Goal: Navigation & Orientation: Understand site structure

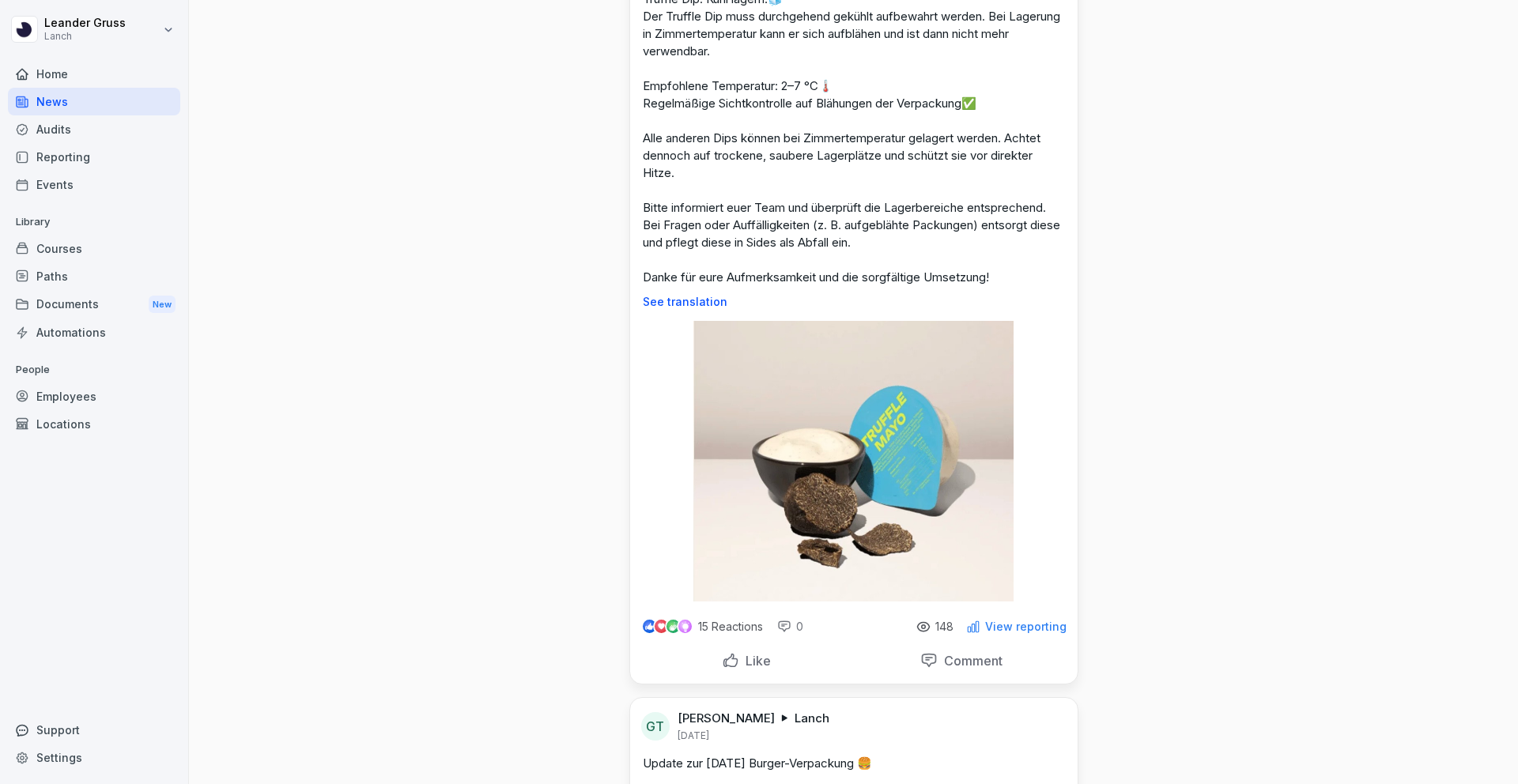
scroll to position [1920, 0]
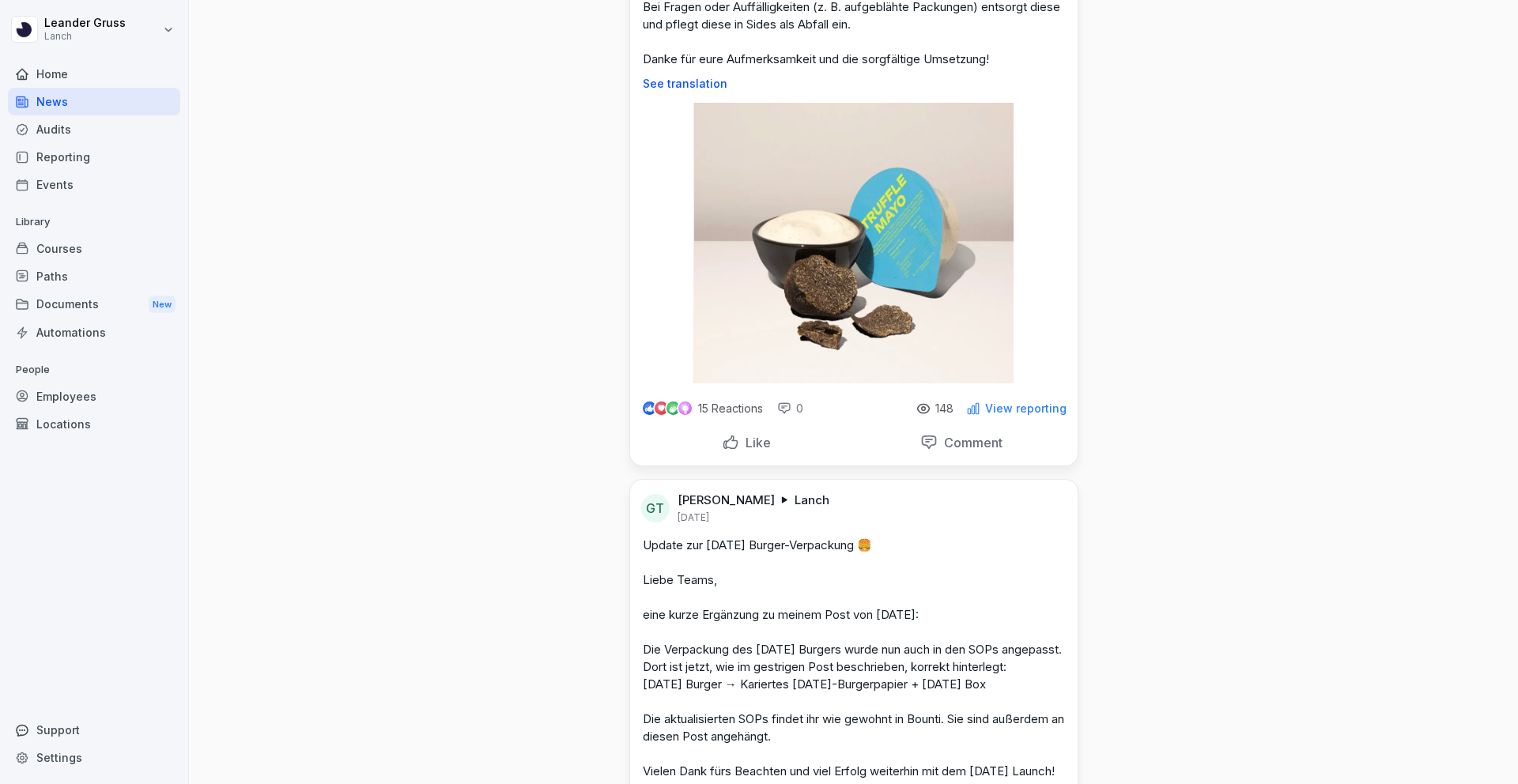
click at [89, 279] on div "Paths" at bounding box center [94, 276] width 172 height 28
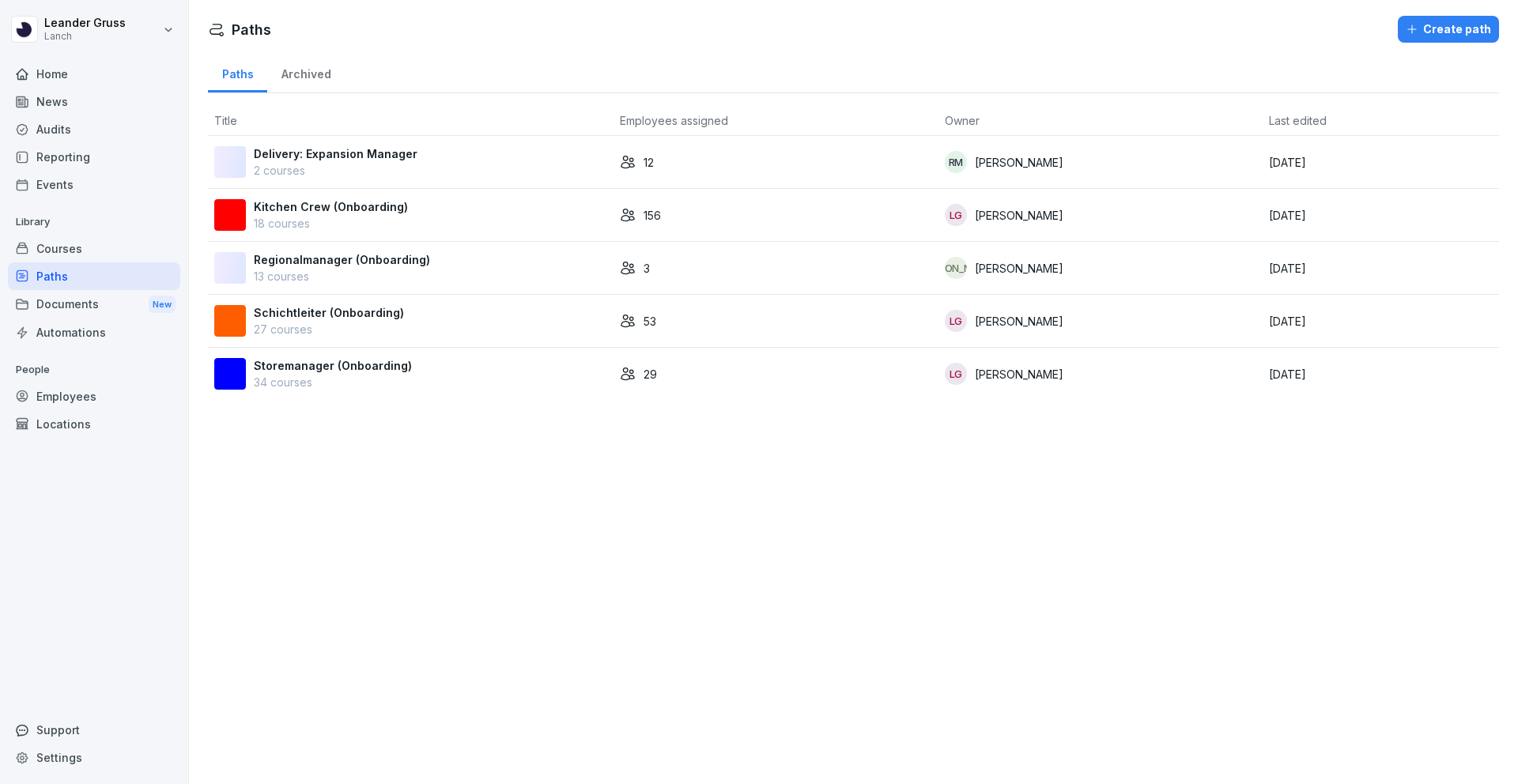
click at [482, 323] on div "Schichtleiter (Onboarding) 27 courses" at bounding box center [411, 320] width 393 height 33
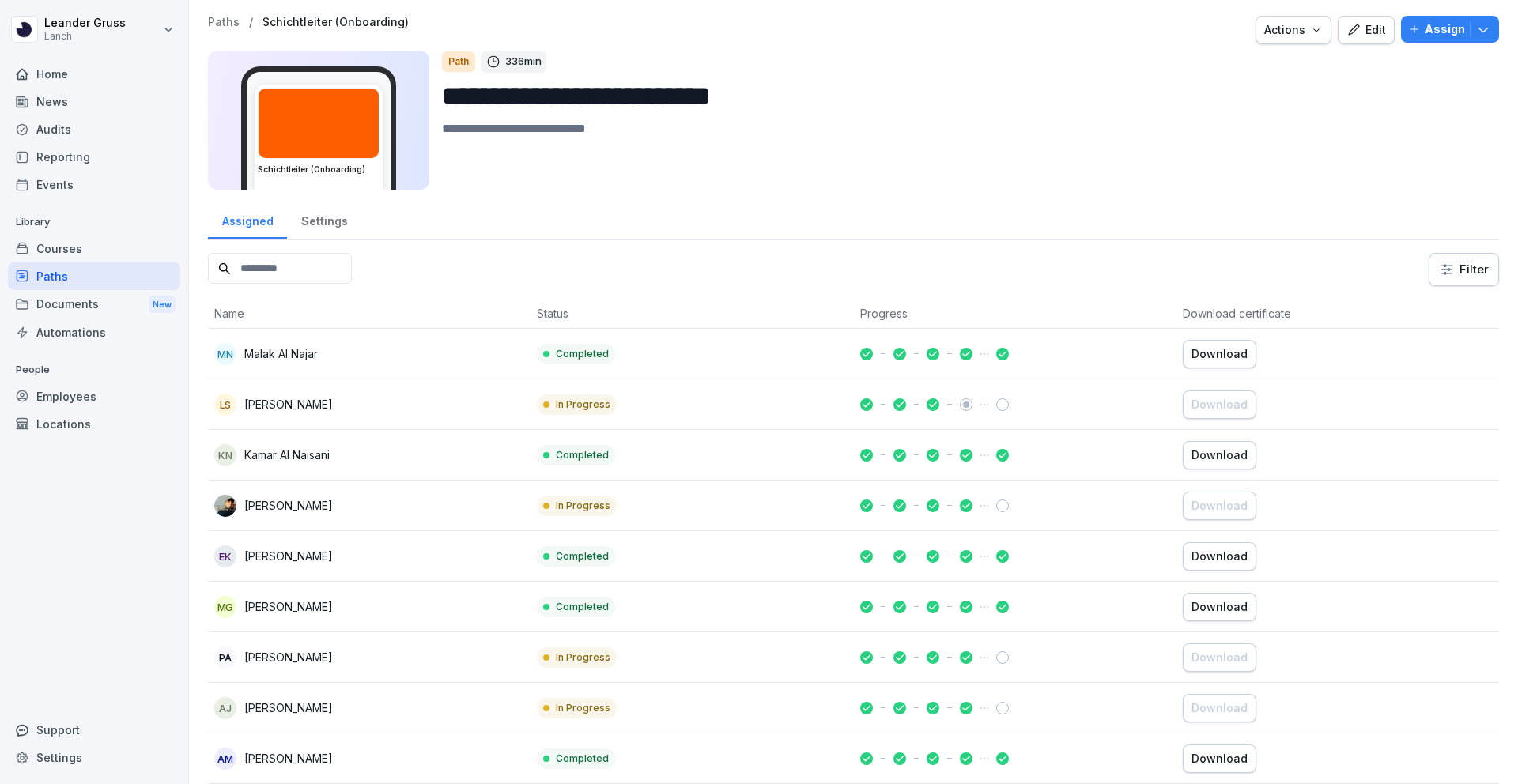
click at [1360, 33] on icon "button" at bounding box center [1353, 30] width 14 height 14
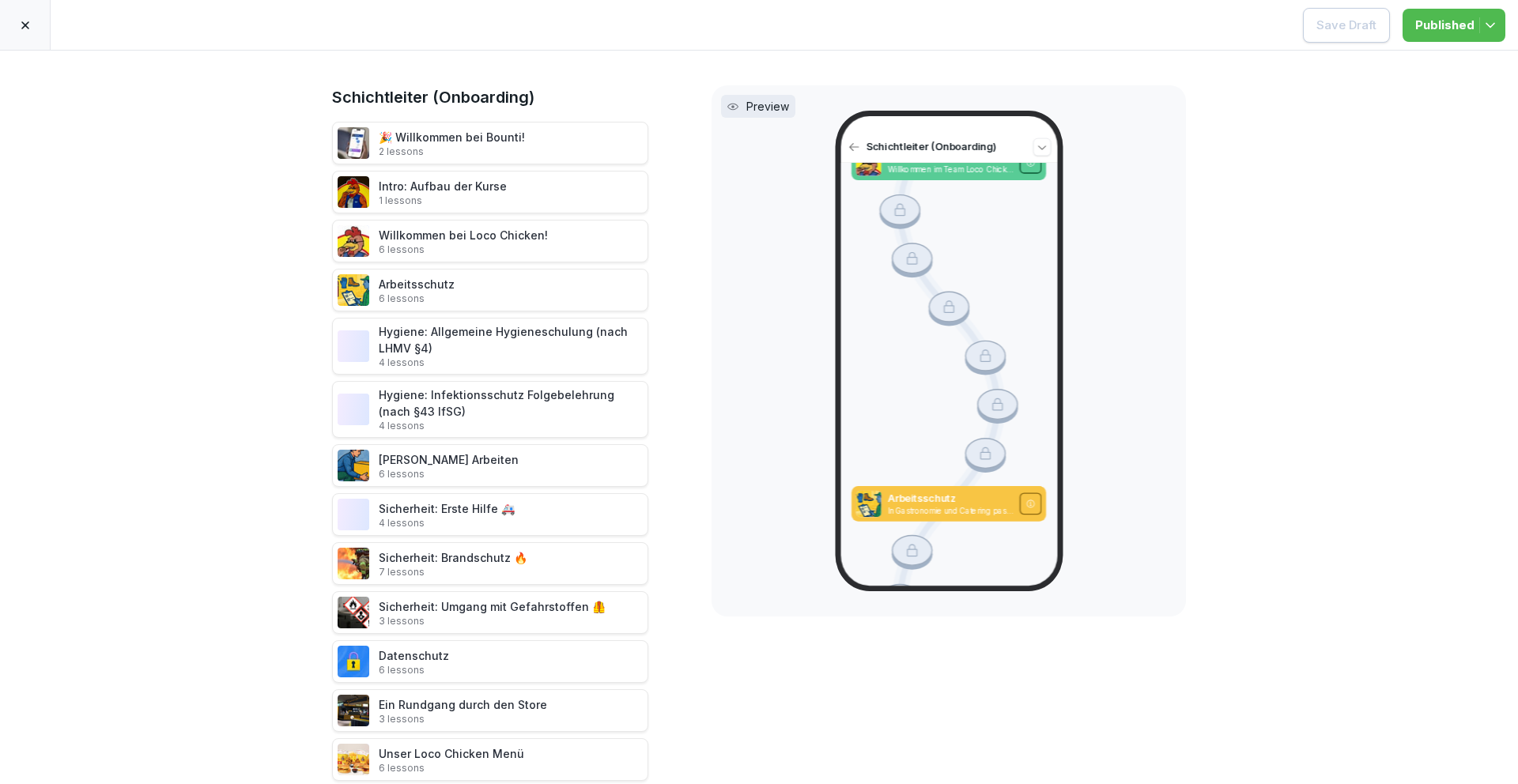
click at [41, 36] on div at bounding box center [25, 24] width 51 height 50
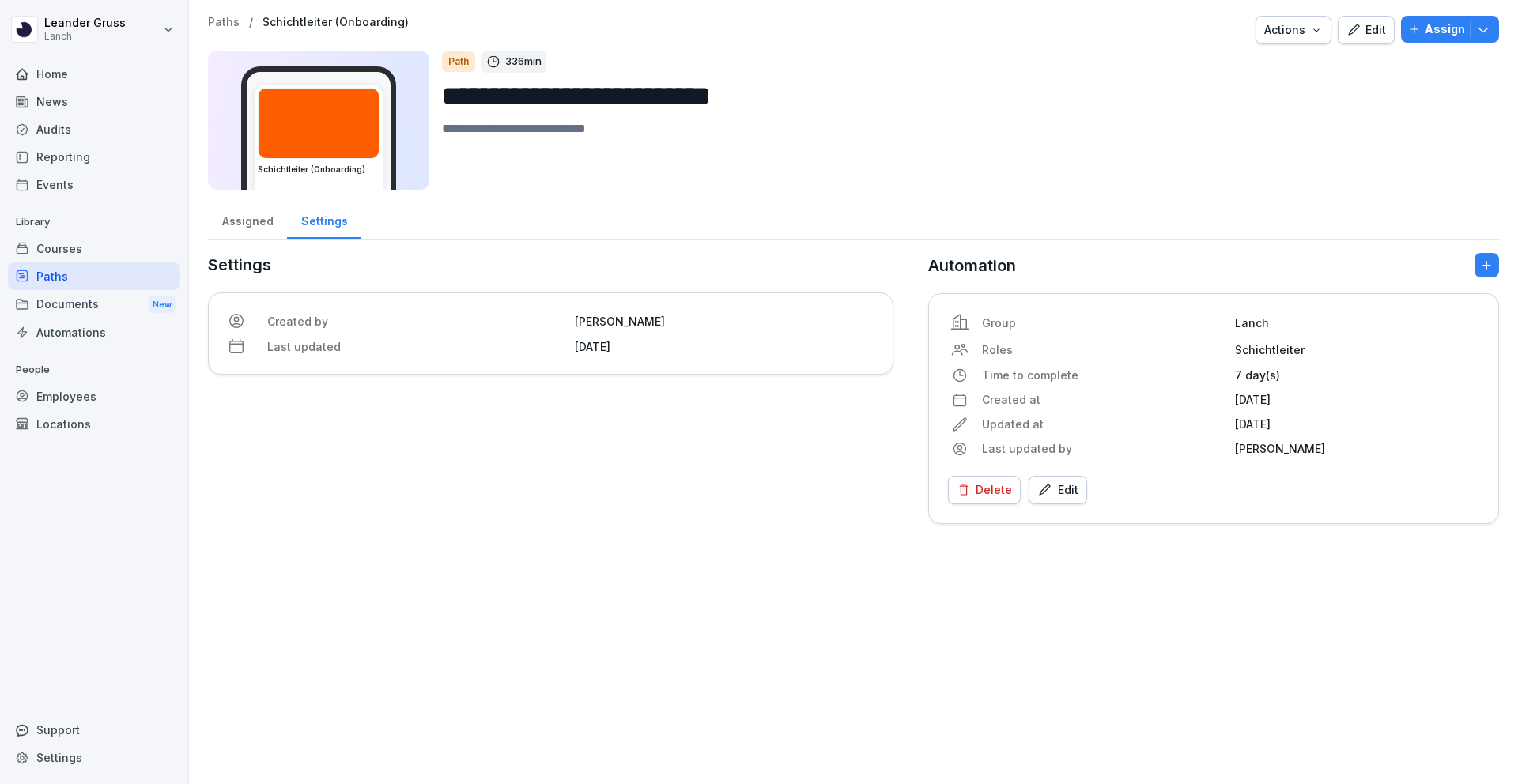
click at [99, 246] on div "Courses" at bounding box center [94, 249] width 172 height 28
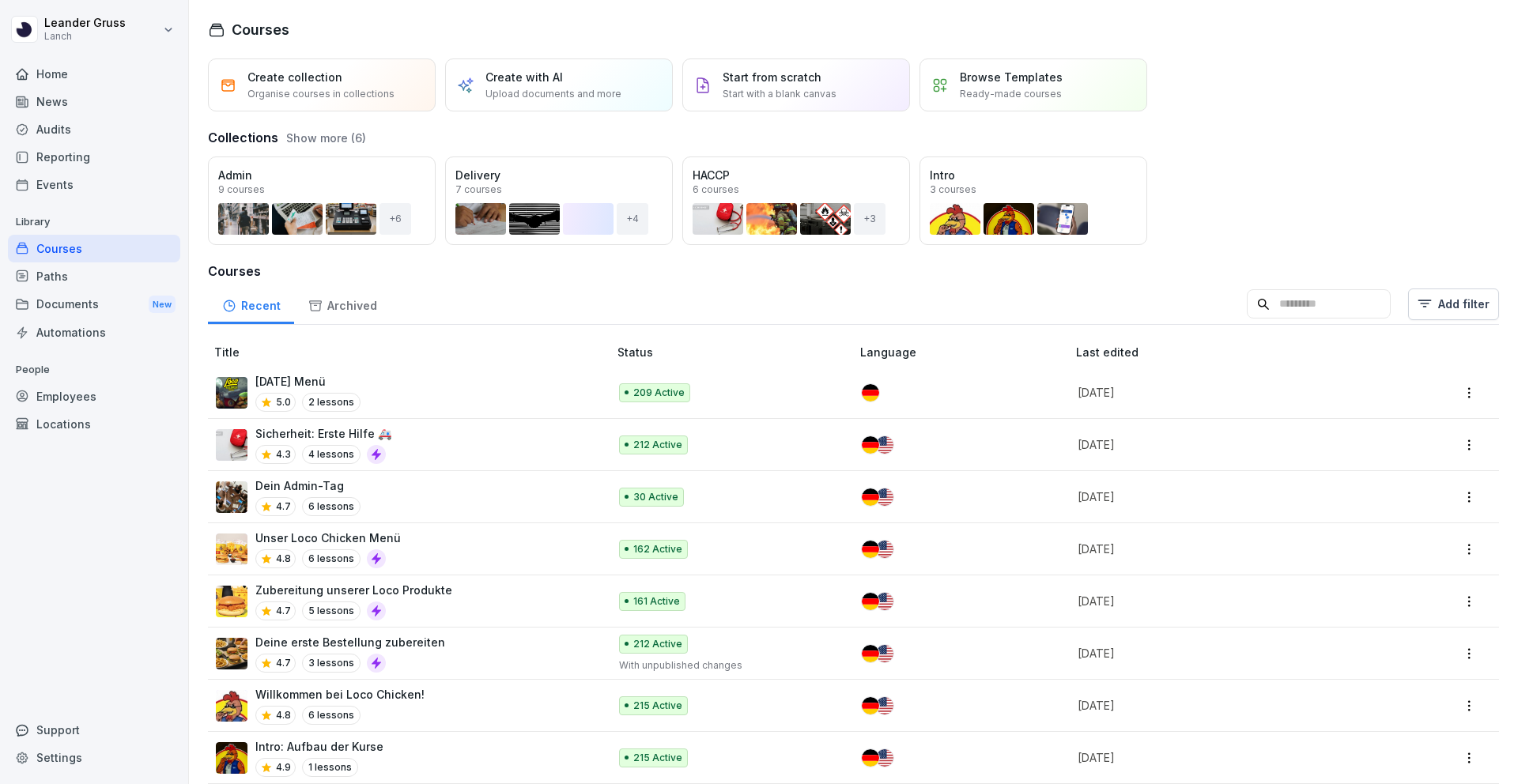
click at [106, 132] on div "Audits" at bounding box center [94, 129] width 172 height 28
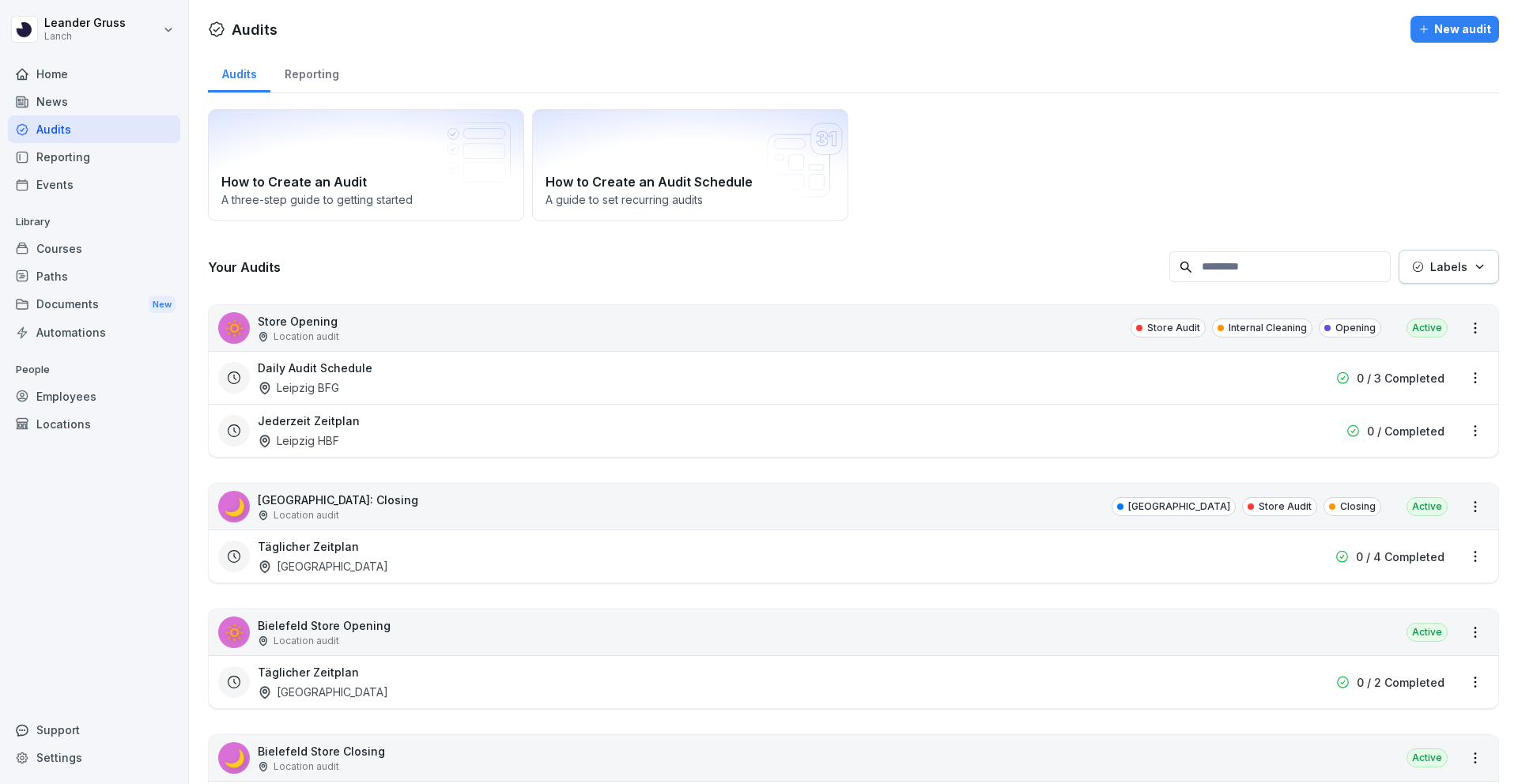
click at [318, 85] on div "Reporting" at bounding box center [311, 72] width 82 height 41
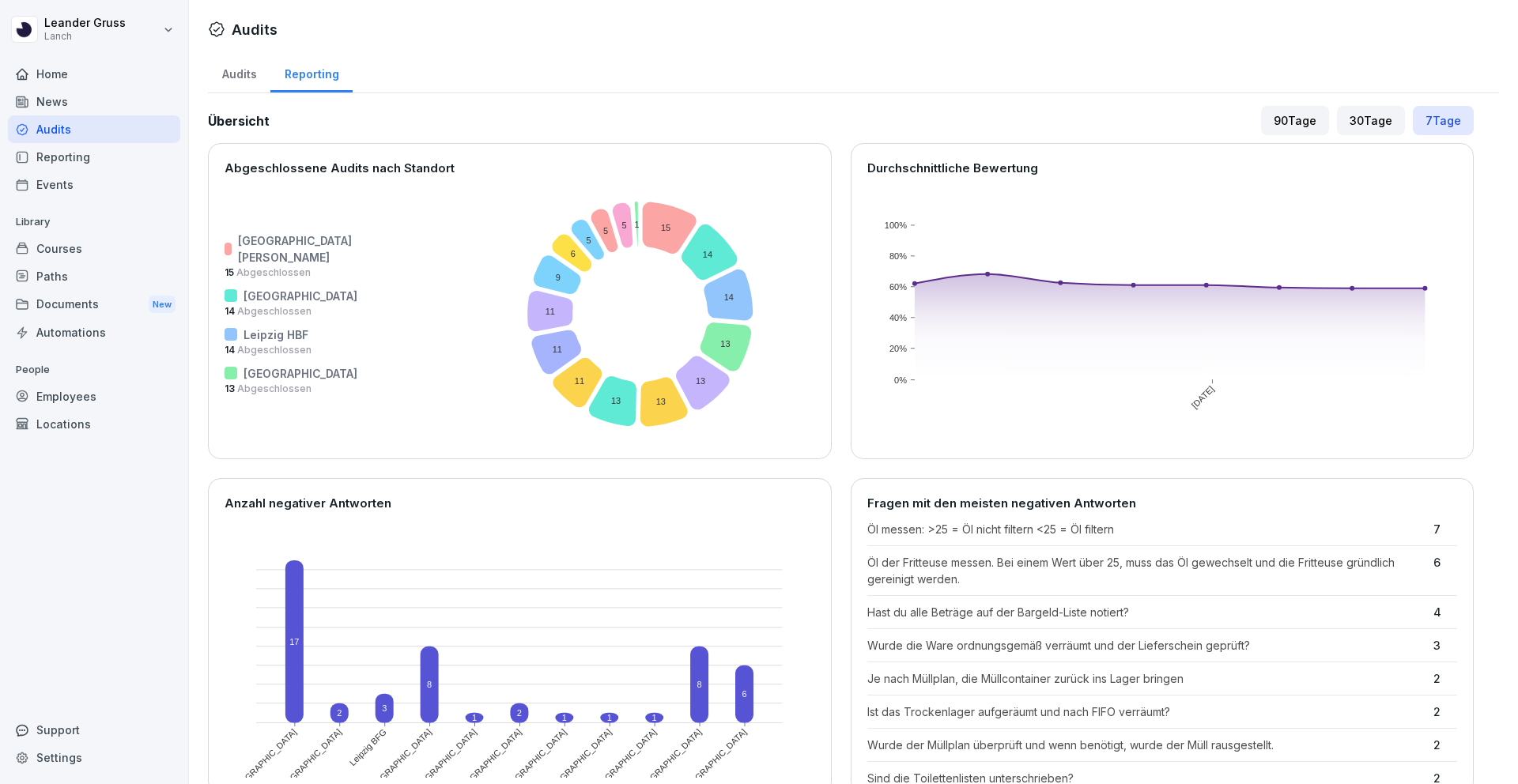
click at [117, 163] on div "Reporting" at bounding box center [94, 156] width 172 height 28
